Goal: Information Seeking & Learning: Learn about a topic

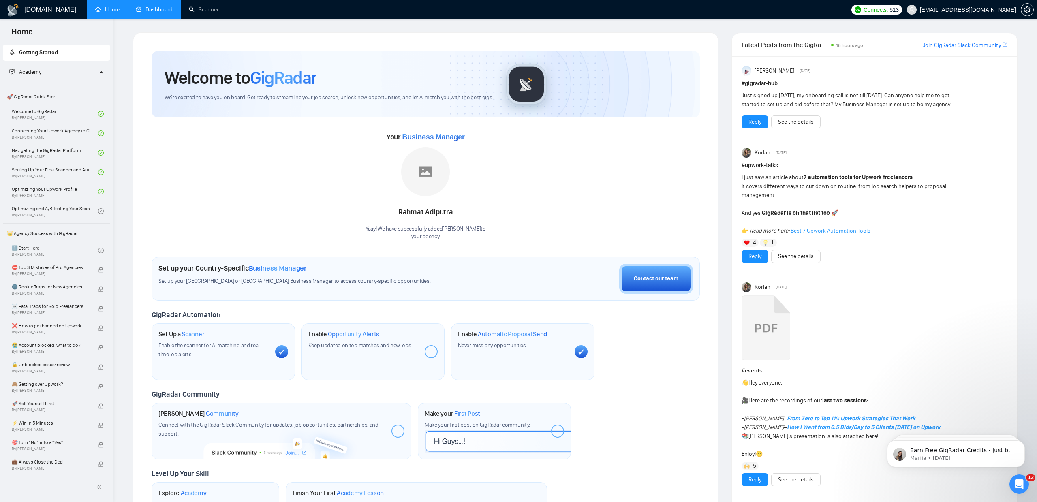
click at [152, 13] on link "Dashboard" at bounding box center [154, 9] width 37 height 7
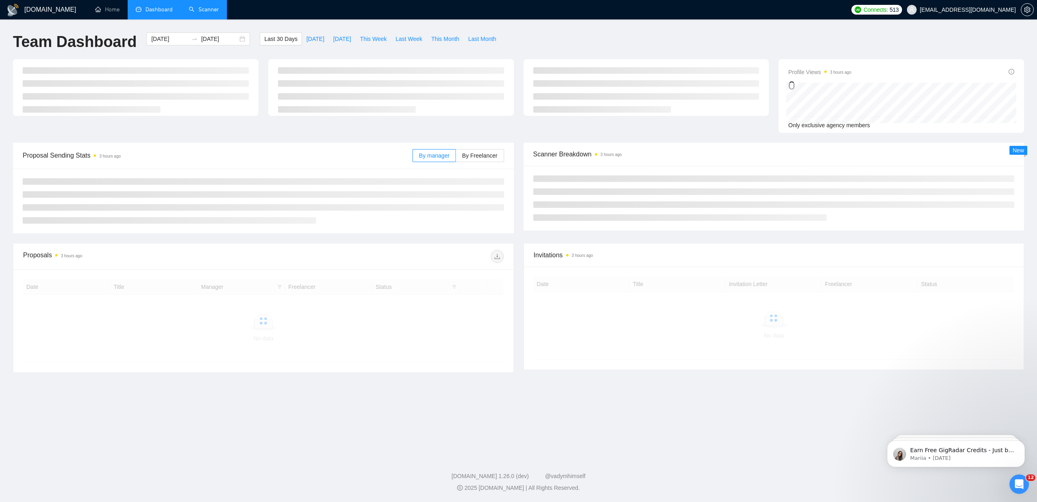
click at [204, 11] on link "Scanner" at bounding box center [204, 9] width 30 height 7
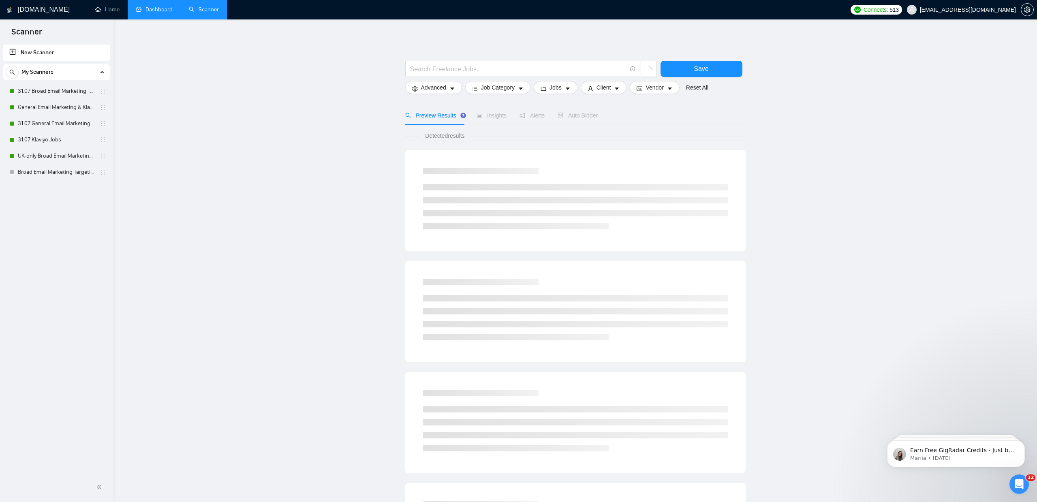
click at [152, 12] on link "Dashboard" at bounding box center [154, 9] width 37 height 7
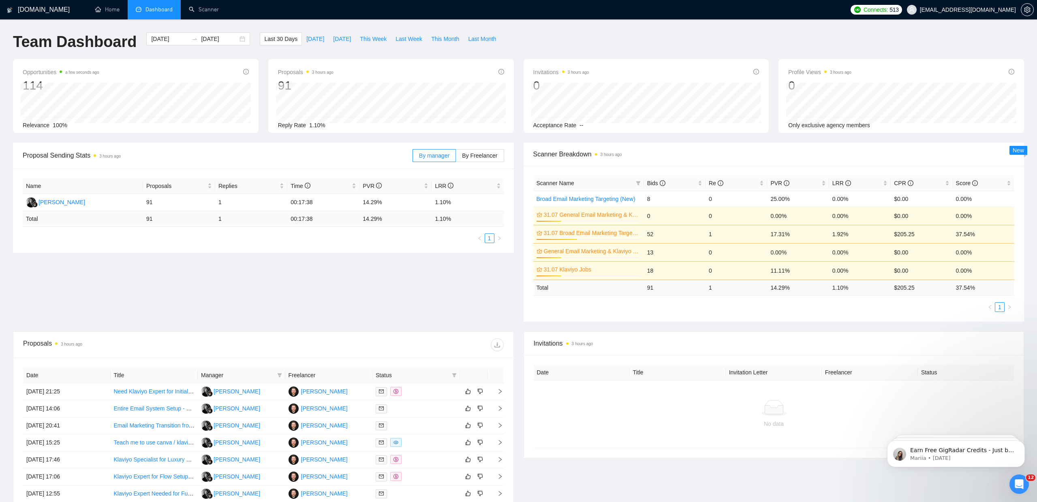
scroll to position [150, 0]
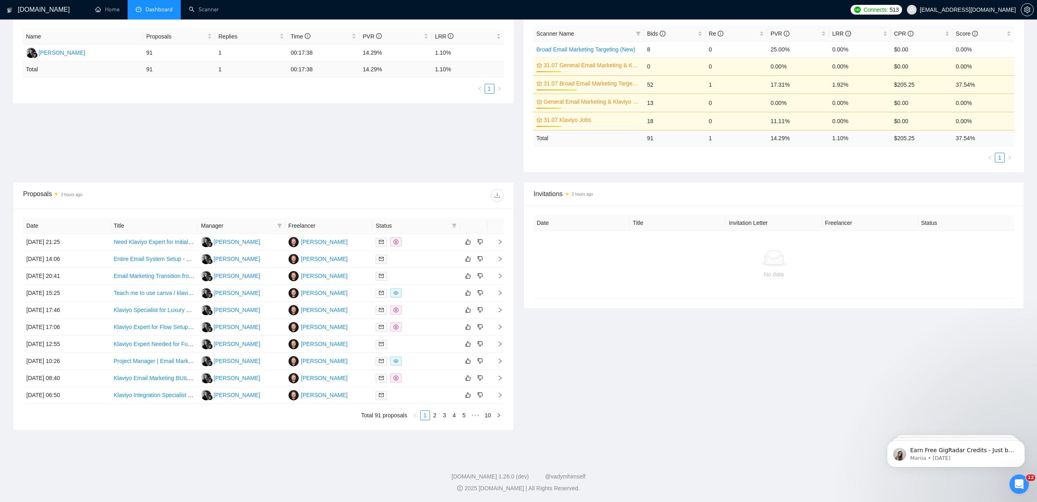
click at [666, 365] on div "Invitations 3 hours ago Date Title Invitation Letter Freelancer Status No data" at bounding box center [774, 306] width 511 height 248
click at [661, 358] on div "Invitations 3 hours ago Date Title Invitation Letter Freelancer Status No data" at bounding box center [774, 306] width 511 height 248
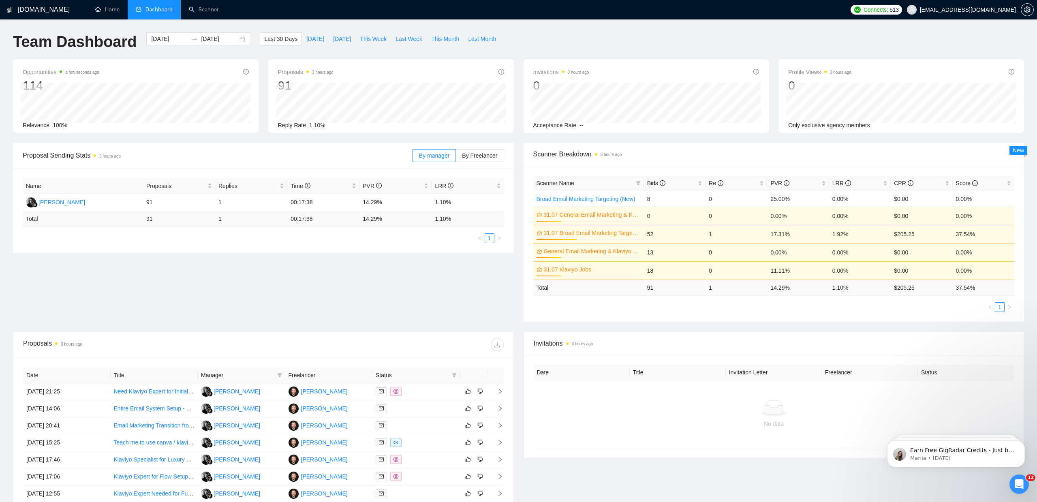
click at [344, 267] on div "Proposal Sending Stats 3 hours ago By manager By Freelancer Name Proposals Repl…" at bounding box center [518, 237] width 1021 height 189
click at [632, 51] on div "Team Dashboard [DATE] [DATE] Last 30 Days [DATE] [DATE] This Week Last Week Thi…" at bounding box center [518, 45] width 1021 height 27
click at [746, 41] on div "Team Dashboard [DATE] [DATE] Last 30 Days [DATE] [DATE] This Week Last Week Thi…" at bounding box center [518, 45] width 1021 height 27
click at [432, 259] on div "Proposal Sending Stats 3 hours ago By manager By Freelancer Name Proposals Repl…" at bounding box center [518, 237] width 1021 height 189
click at [733, 48] on div "Team Dashboard [DATE] [DATE] Last 30 Days [DATE] [DATE] This Week Last Week Thi…" at bounding box center [518, 45] width 1021 height 27
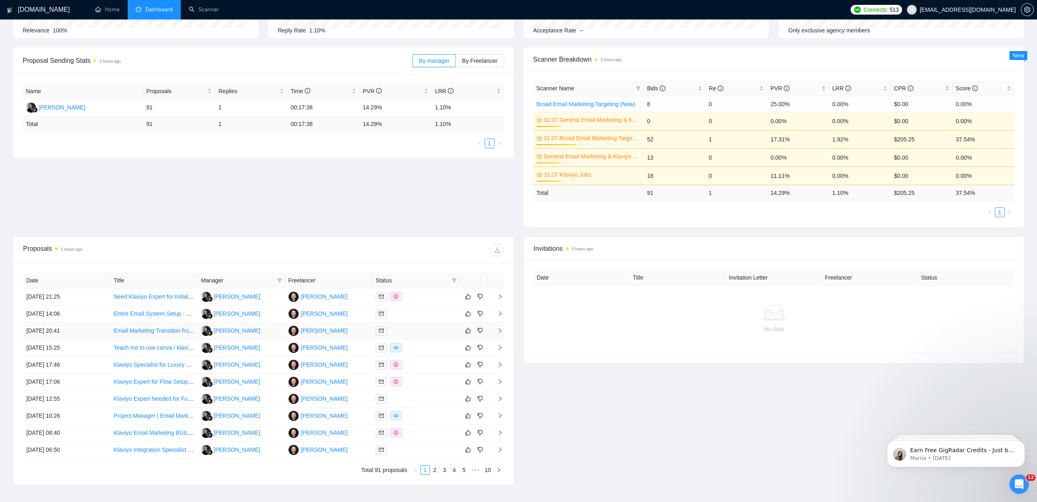
scroll to position [150, 0]
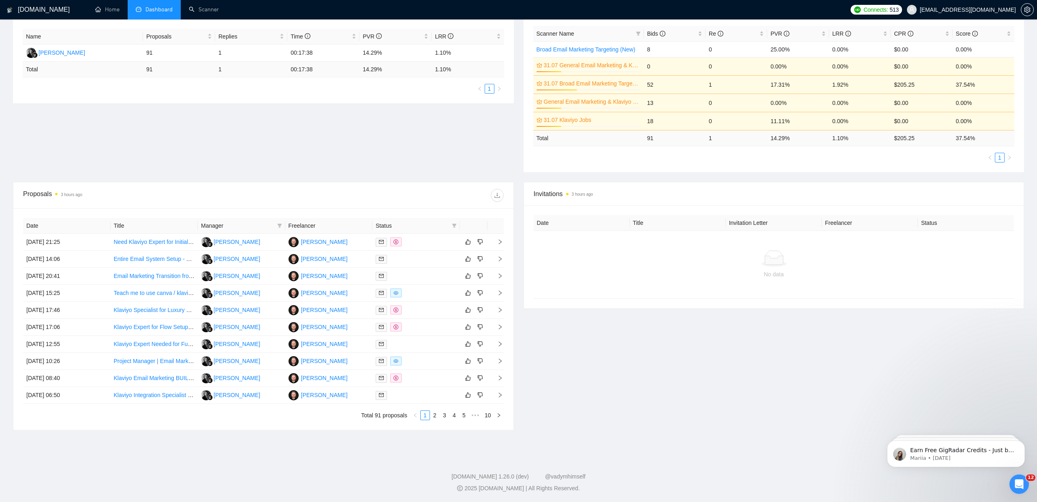
drag, startPoint x: 627, startPoint y: 362, endPoint x: 588, endPoint y: 365, distance: 39.4
click at [627, 362] on div "Invitations 3 hours ago Date Title Invitation Letter Freelancer Status No data" at bounding box center [774, 306] width 511 height 248
click at [430, 416] on link "2" at bounding box center [434, 415] width 9 height 9
click at [181, 378] on link "Luxury Jewelry Brand – Email Newsletter Designer with Fashion Experience" at bounding box center [209, 378] width 191 height 6
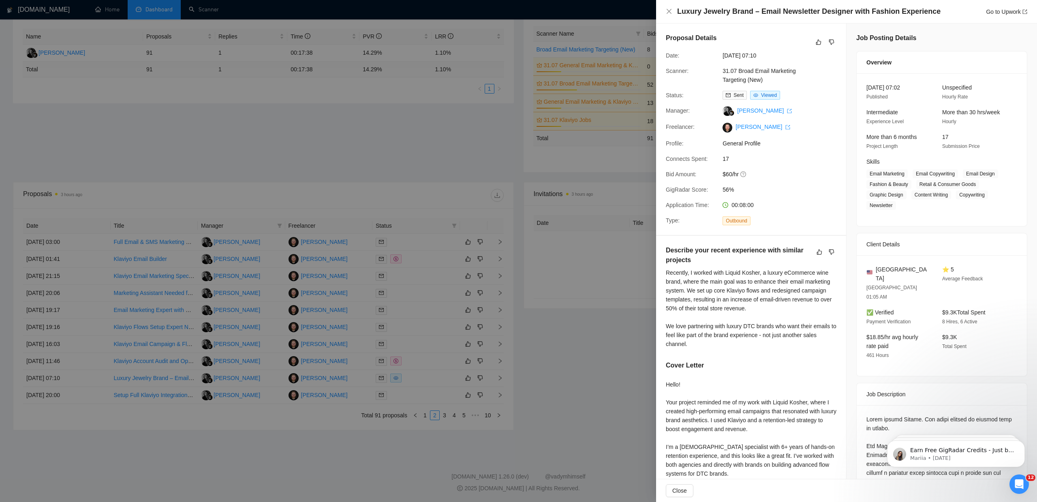
click at [606, 327] on div at bounding box center [518, 251] width 1037 height 502
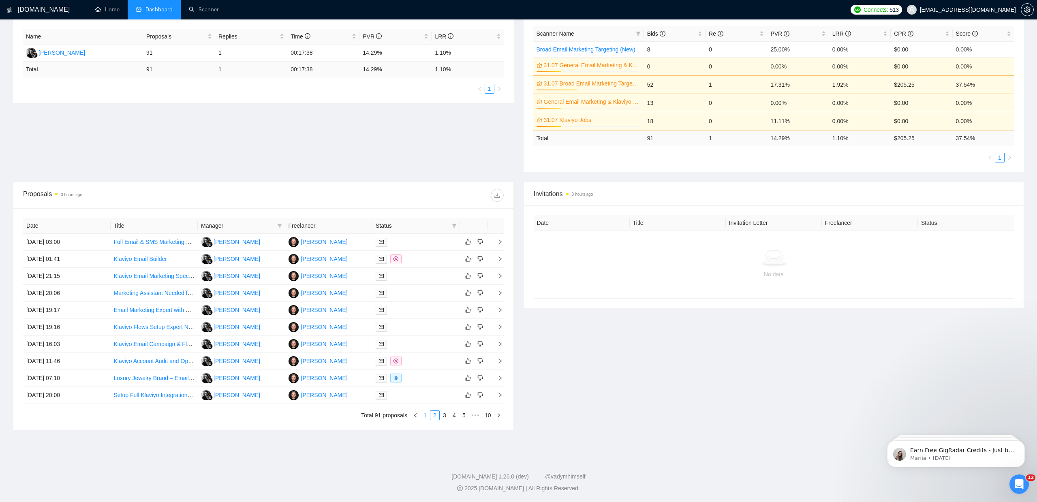
click at [426, 414] on link "1" at bounding box center [425, 415] width 9 height 9
click at [600, 324] on div "Invitations 3 hours ago Date Title Invitation Letter Freelancer Status No data" at bounding box center [774, 306] width 511 height 248
click at [546, 314] on div "Invitations 3 hours ago Date Title Invitation Letter Freelancer Status No data" at bounding box center [774, 306] width 511 height 248
click at [480, 292] on icon "dislike" at bounding box center [480, 293] width 6 height 6
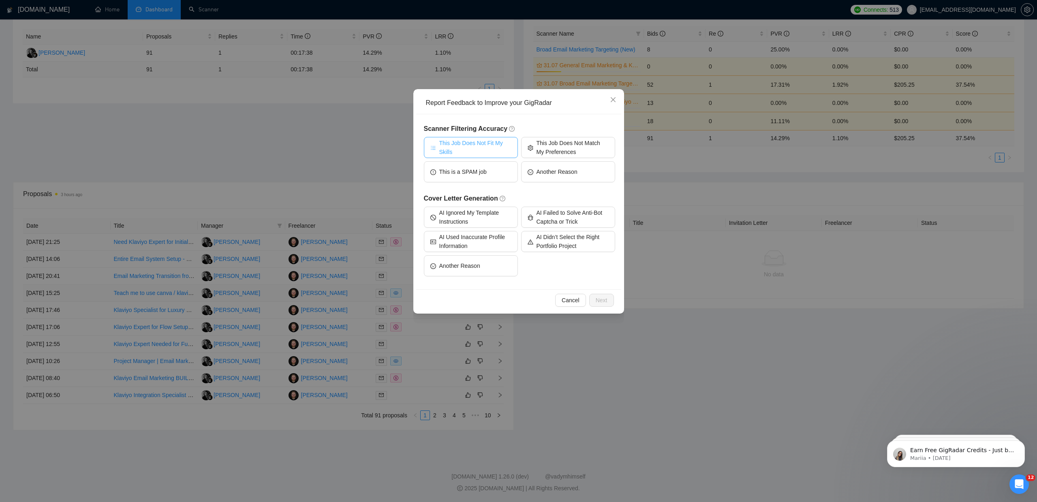
click at [486, 151] on span "This Job Does Not Fit My Skills" at bounding box center [475, 148] width 72 height 18
click at [607, 299] on span "Next" at bounding box center [602, 300] width 12 height 9
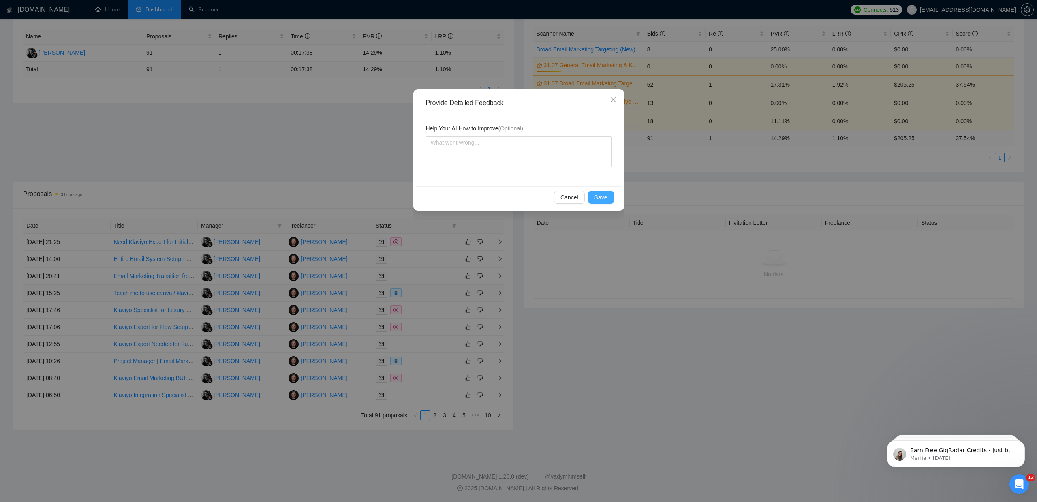
click at [595, 200] on span "Save" at bounding box center [601, 197] width 13 height 9
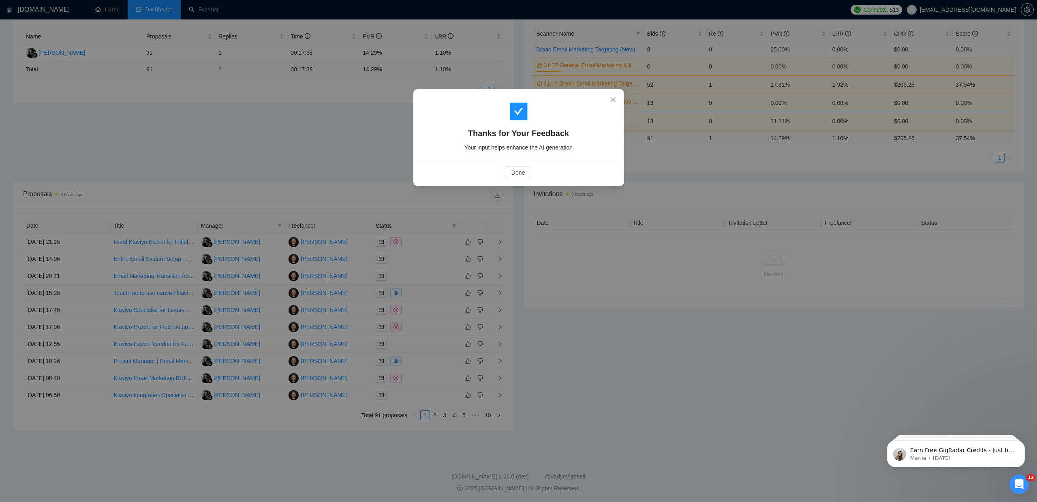
click at [514, 166] on div "Done" at bounding box center [518, 172] width 205 height 21
click at [524, 176] on span "Done" at bounding box center [518, 172] width 13 height 9
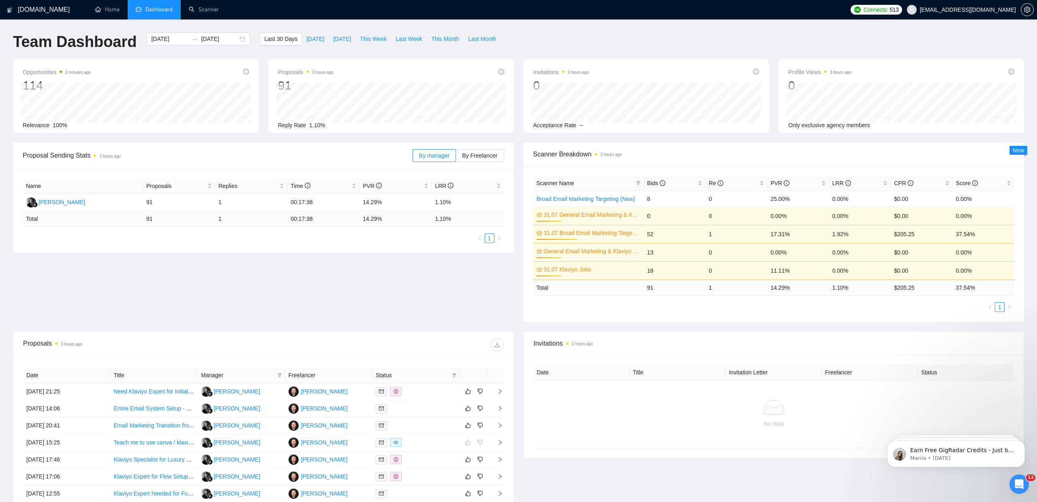
click at [353, 308] on div "Proposal Sending Stats 3 hours ago By manager By Freelancer Name Proposals Repl…" at bounding box center [518, 237] width 1021 height 189
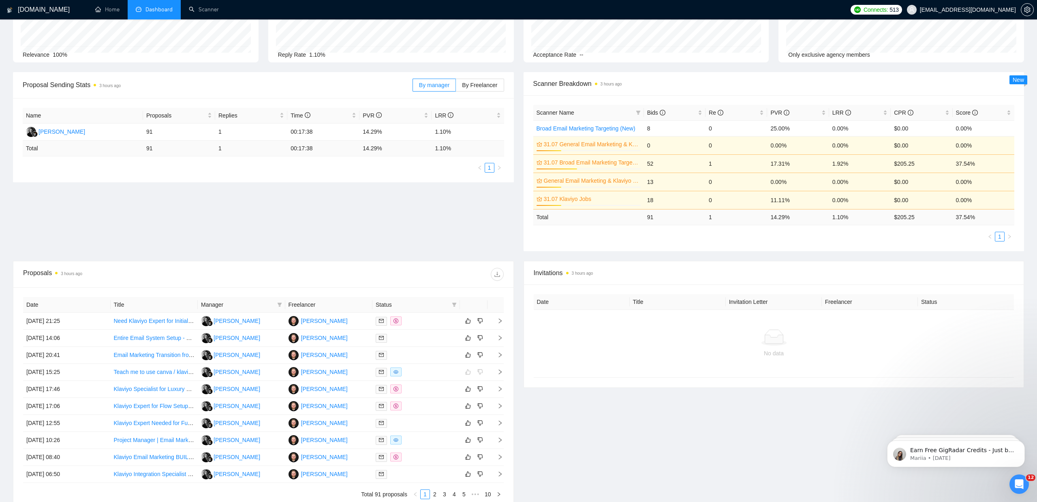
scroll to position [144, 0]
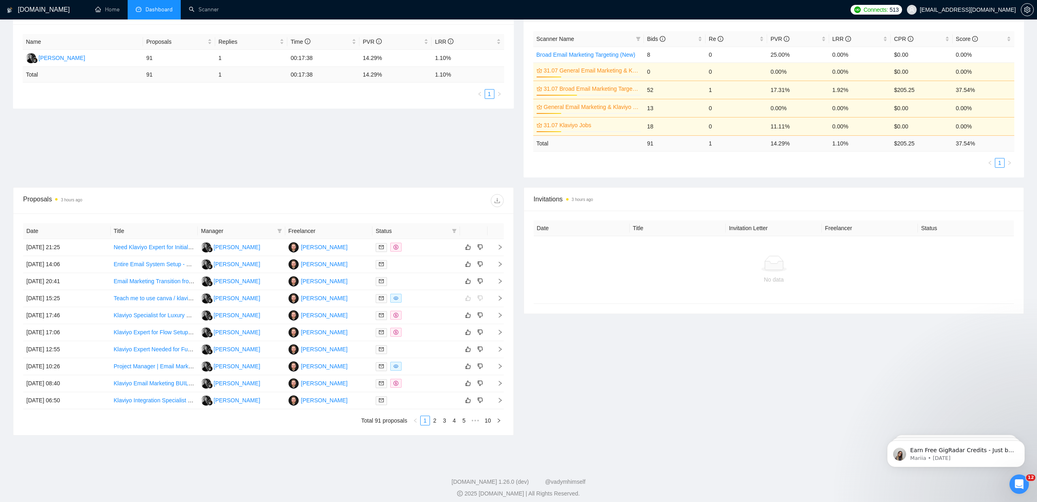
click at [584, 360] on div "Invitations 3 hours ago Date Title Invitation Letter Freelancer Status No data" at bounding box center [774, 311] width 511 height 248
click at [400, 147] on div "Proposal Sending Stats 3 hours ago By manager By Freelancer Name Proposals Repl…" at bounding box center [518, 92] width 1021 height 189
click at [593, 357] on div "Invitations 3 hours ago Date Title Invitation Letter Freelancer Status No data" at bounding box center [774, 311] width 511 height 248
click at [435, 168] on div "Proposal Sending Stats 3 hours ago By manager By Freelancer Name Proposals Repl…" at bounding box center [518, 92] width 1021 height 189
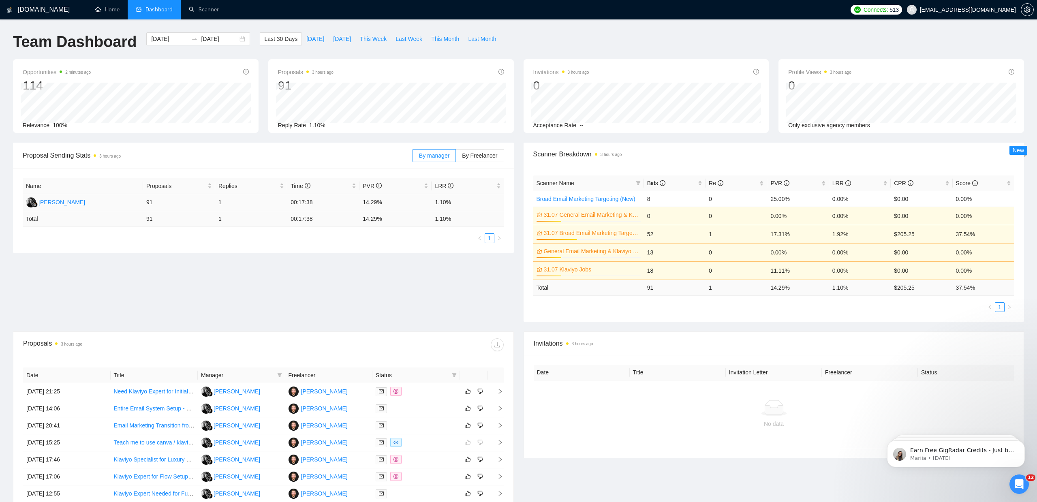
click at [372, 203] on td "14.29%" at bounding box center [396, 202] width 72 height 17
click at [376, 185] on icon "info-circle" at bounding box center [379, 186] width 6 height 6
click at [343, 278] on div "Proposal Sending Stats 3 hours ago By manager By Freelancer Name Proposals Repl…" at bounding box center [518, 237] width 1021 height 189
click at [640, 44] on div "Team Dashboard [DATE] [DATE] Last 30 Days [DATE] [DATE] This Week Last Week Thi…" at bounding box center [518, 45] width 1021 height 27
click at [781, 45] on div "Team Dashboard [DATE] [DATE] Last 30 Days [DATE] [DATE] This Week Last Week Thi…" at bounding box center [518, 45] width 1021 height 27
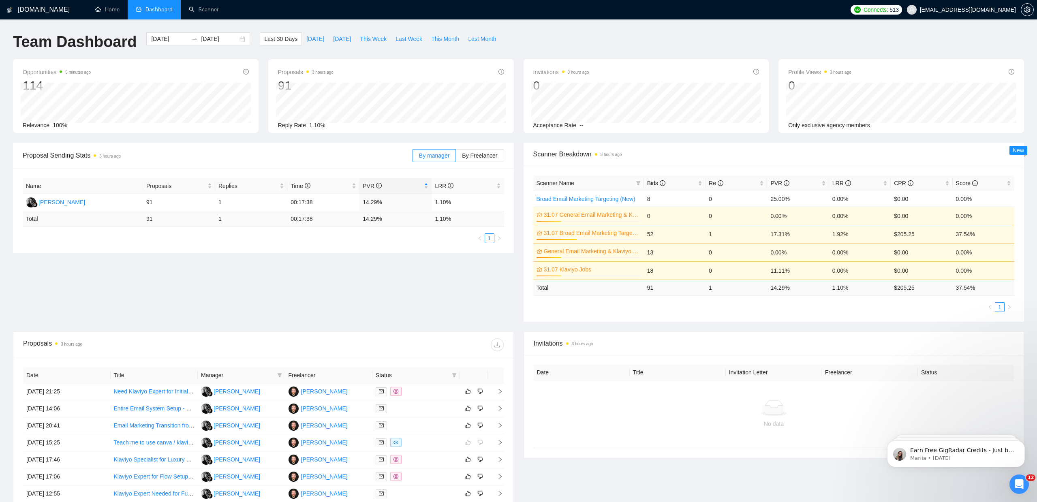
click at [813, 36] on div "Team Dashboard [DATE] [DATE] Last 30 Days [DATE] [DATE] This Week Last Week Thi…" at bounding box center [518, 45] width 1021 height 27
click at [849, 41] on div "Team Dashboard [DATE] [DATE] Last 30 Days [DATE] [DATE] This Week Last Week Thi…" at bounding box center [518, 45] width 1021 height 27
click at [793, 28] on div "[DOMAIN_NAME] Home Dashboard Scanner Connects: 513 [EMAIL_ADDRESS][DOMAIN_NAME]…" at bounding box center [518, 326] width 1037 height 652
click at [421, 302] on div "Proposal Sending Stats 3 hours ago By manager By Freelancer Name Proposals Repl…" at bounding box center [518, 237] width 1021 height 189
click at [803, 42] on div "Team Dashboard [DATE] [DATE] Last 30 Days [DATE] [DATE] This Week Last Week Thi…" at bounding box center [518, 45] width 1021 height 27
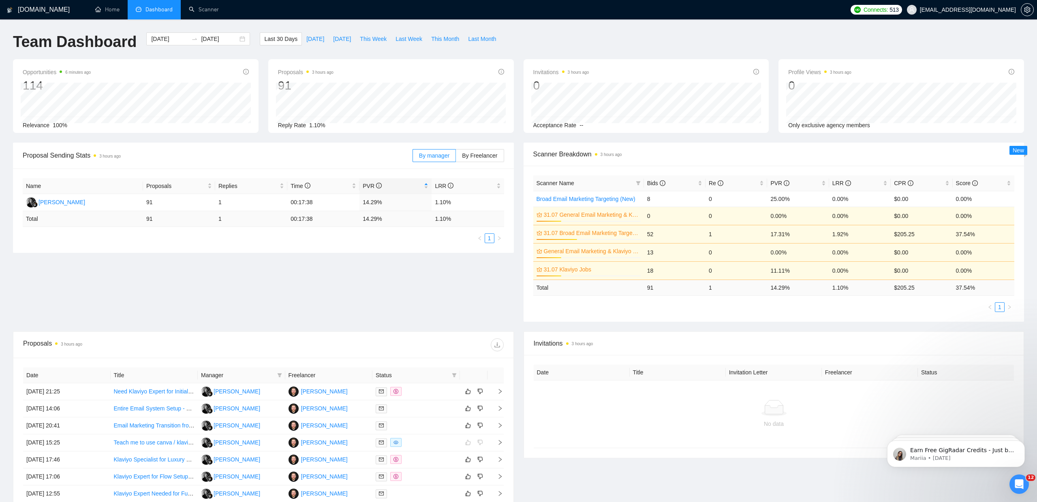
drag, startPoint x: 372, startPoint y: 282, endPoint x: 391, endPoint y: 263, distance: 26.7
click at [372, 280] on div "Proposal Sending Stats 3 hours ago By manager By Freelancer Name Proposals Repl…" at bounding box center [518, 237] width 1021 height 189
drag, startPoint x: 597, startPoint y: 54, endPoint x: 591, endPoint y: 55, distance: 5.3
click at [597, 54] on div "Team Dashboard [DATE] [DATE] Last 30 Days [DATE] [DATE] This Week Last Week Thi…" at bounding box center [518, 45] width 1021 height 27
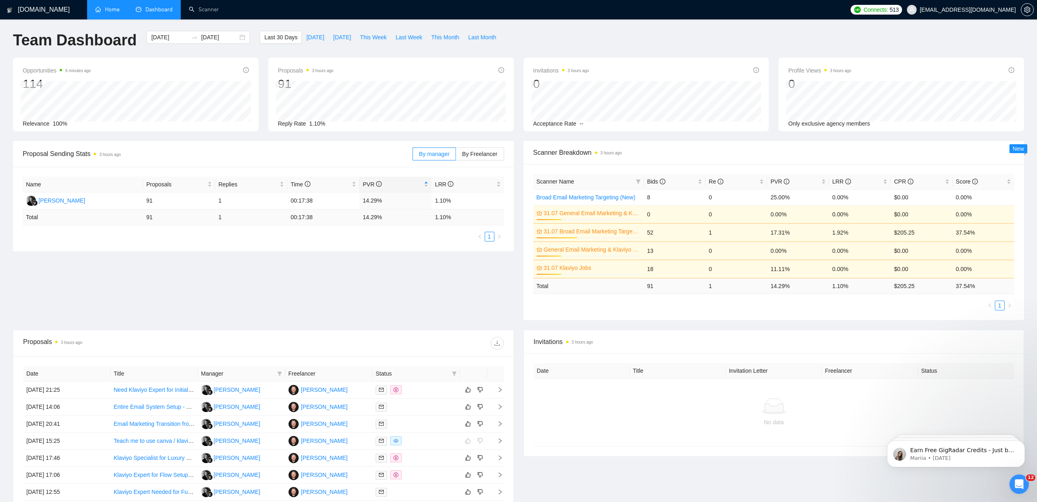
click at [106, 13] on link "Home" at bounding box center [107, 9] width 24 height 7
